Goal: Information Seeking & Learning: Learn about a topic

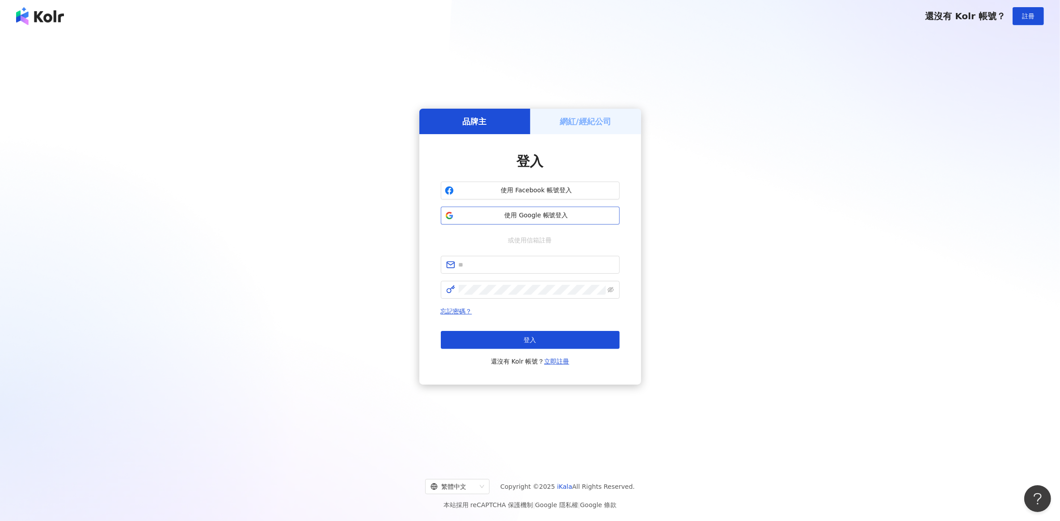
click at [517, 215] on span "使用 Google 帳號登入" at bounding box center [536, 215] width 158 height 9
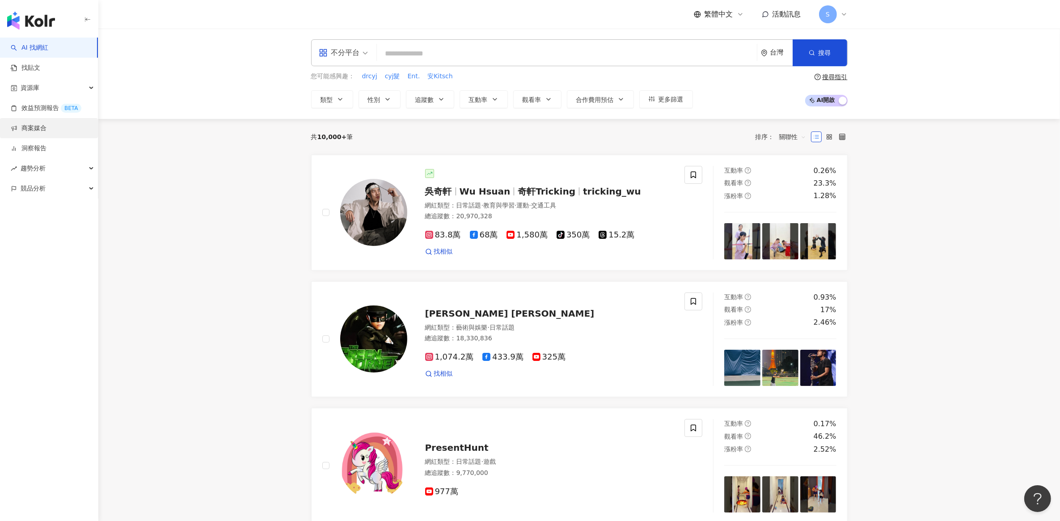
click at [41, 130] on link "商案媒合" at bounding box center [29, 128] width 36 height 9
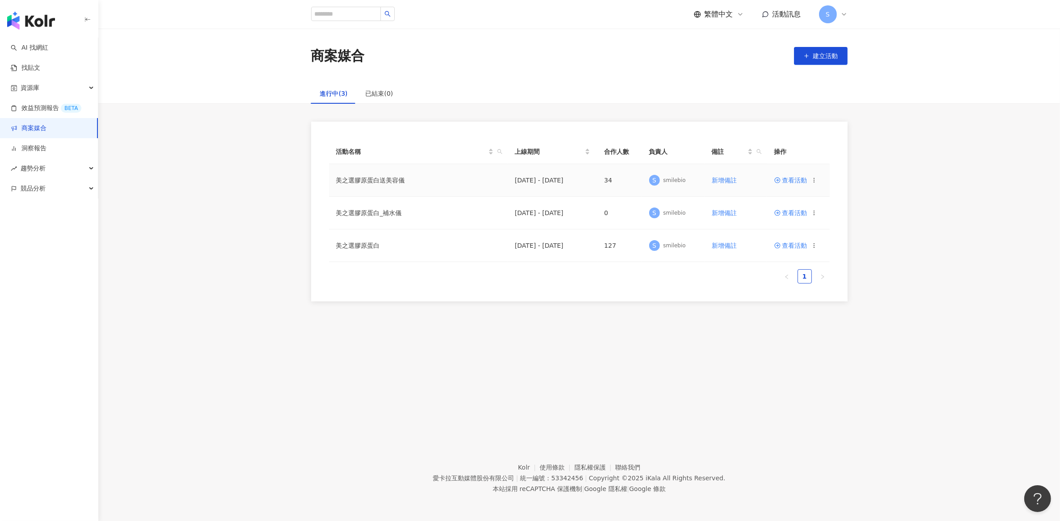
click at [800, 181] on span "查看活動" at bounding box center [790, 180] width 33 height 6
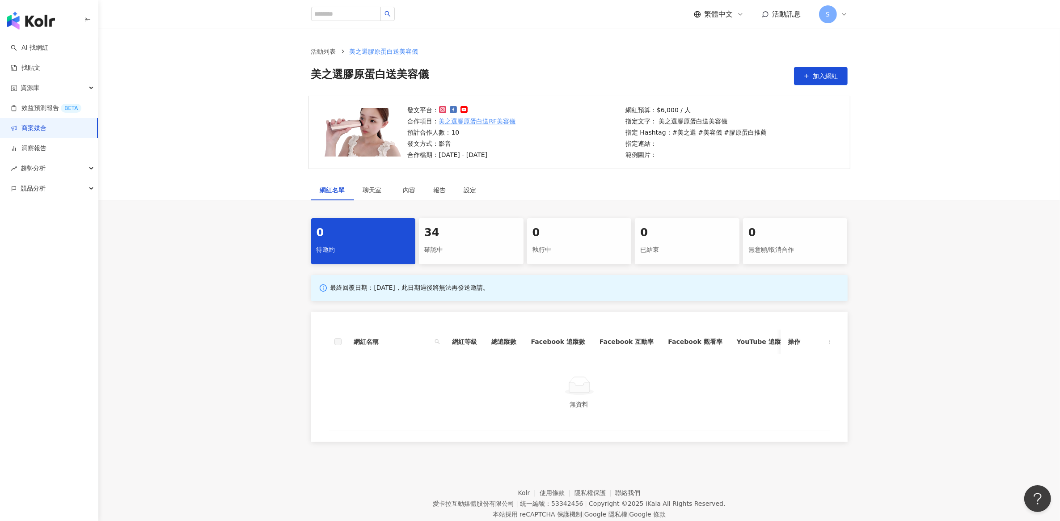
click at [453, 249] on div "確認中" at bounding box center [471, 249] width 94 height 15
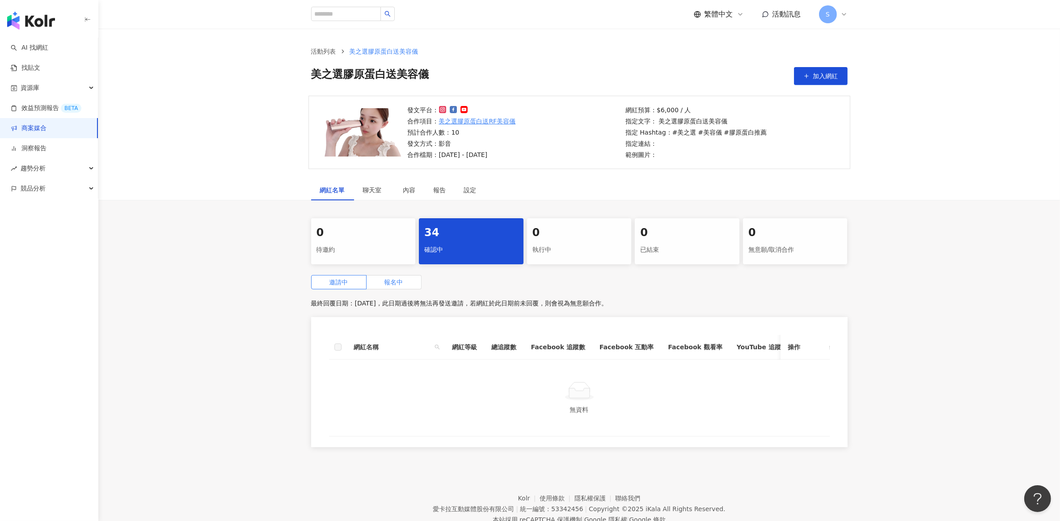
click at [398, 282] on span "報名中" at bounding box center [394, 282] width 19 height 7
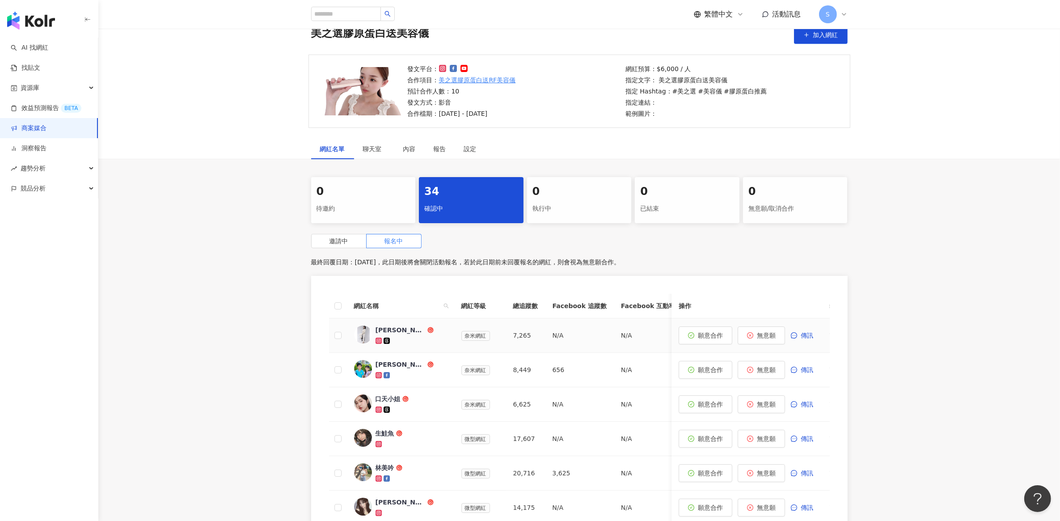
click at [392, 332] on div "[PERSON_NAME]🧚‍♀️小隻開運站·關注我❤️ 伍柒™" at bounding box center [401, 330] width 50 height 9
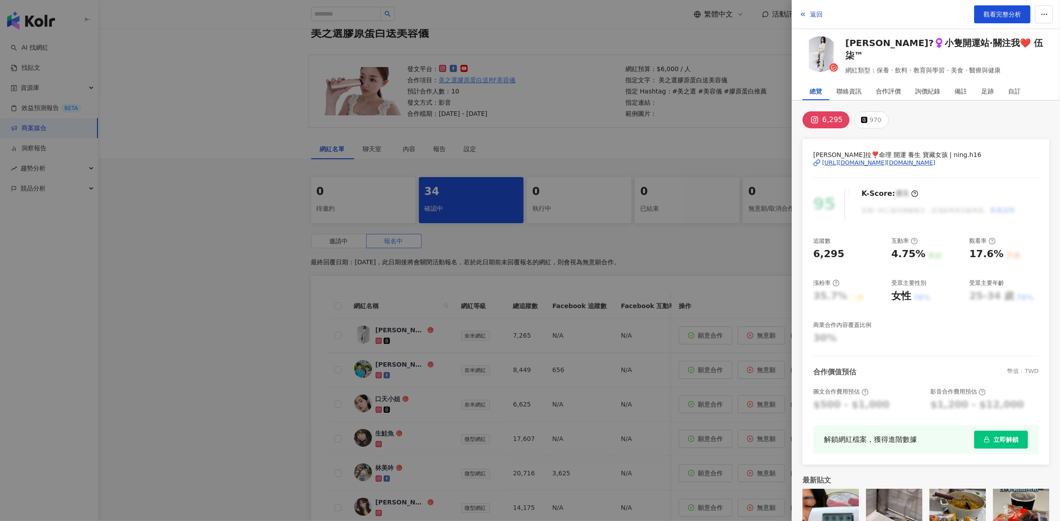
click at [856, 163] on div "[URL][DOMAIN_NAME][DOMAIN_NAME]" at bounding box center [878, 163] width 113 height 8
drag, startPoint x: 186, startPoint y: 387, endPoint x: 191, endPoint y: 387, distance: 4.9
click at [186, 387] on div at bounding box center [530, 260] width 1060 height 521
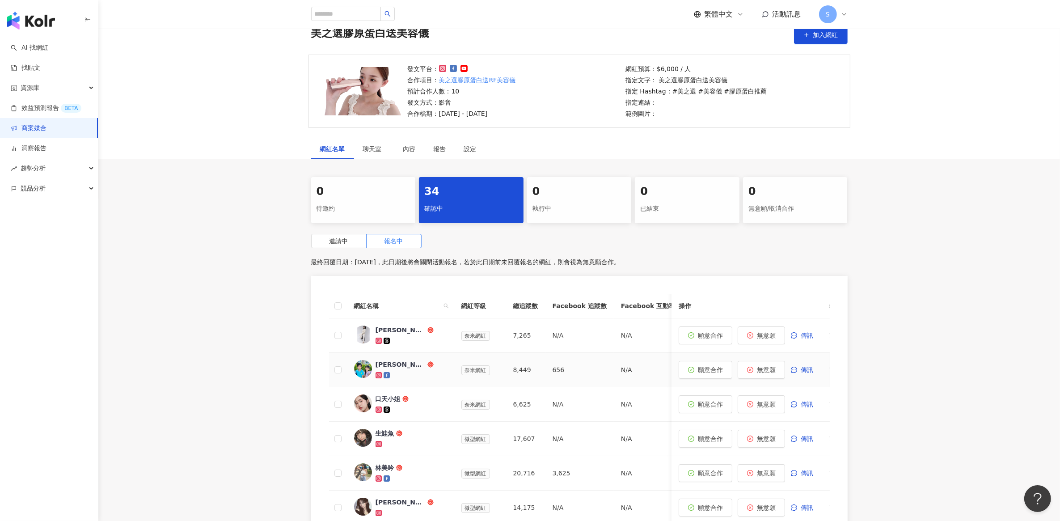
click at [405, 367] on div "[PERSON_NAME] and [PERSON_NAME]" at bounding box center [401, 364] width 50 height 9
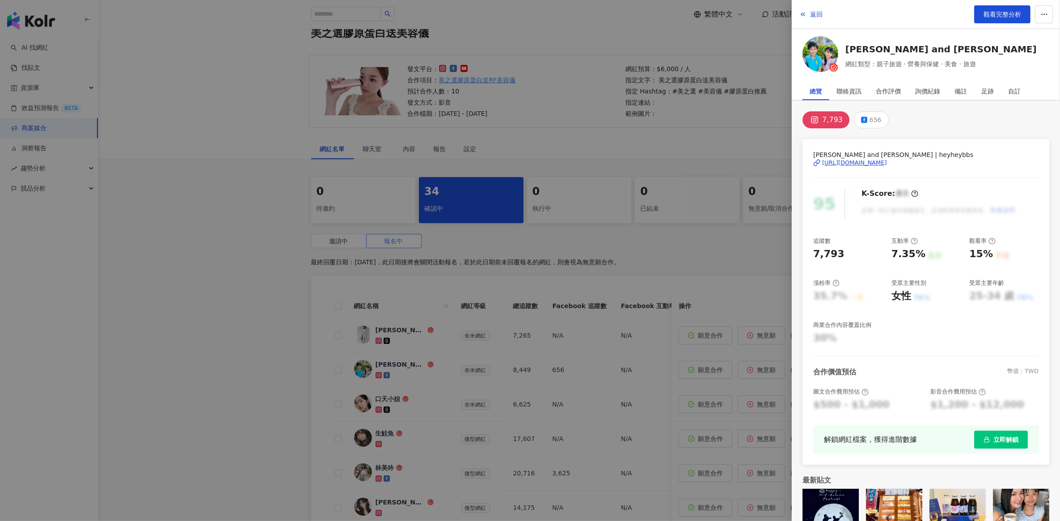
click at [870, 161] on div "[URL][DOMAIN_NAME]" at bounding box center [854, 163] width 65 height 8
click at [338, 377] on div at bounding box center [530, 260] width 1060 height 521
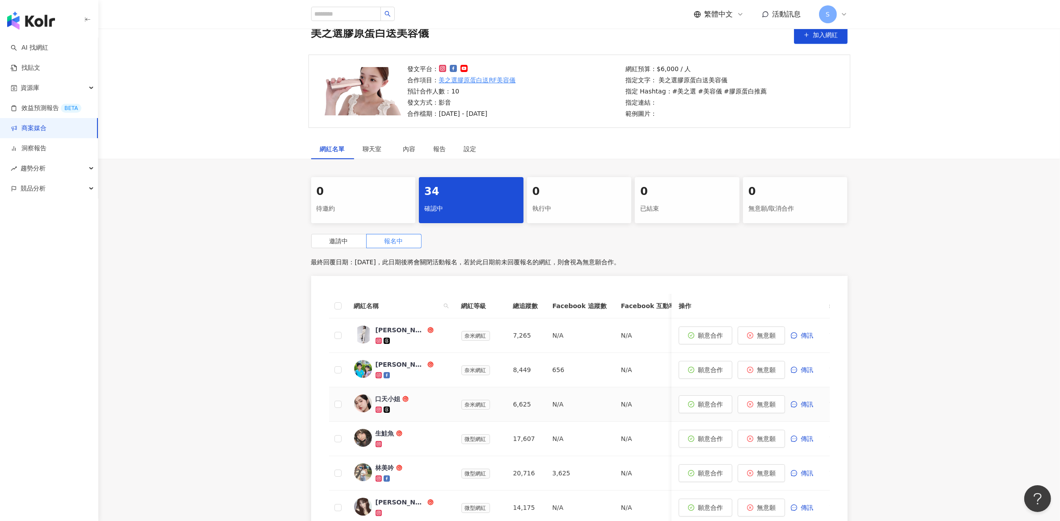
click at [389, 399] on div "口天小姐" at bounding box center [388, 398] width 25 height 9
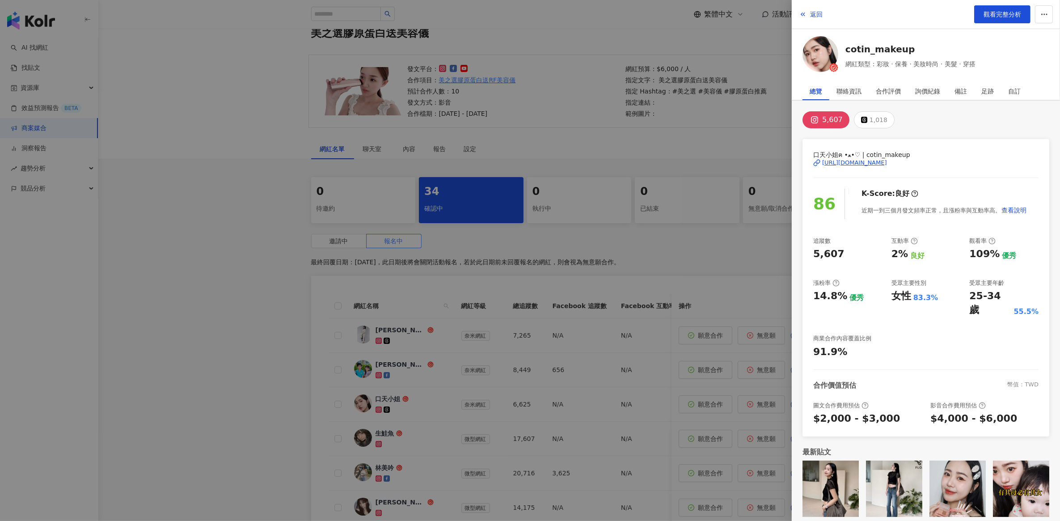
click at [861, 161] on div "[URL][DOMAIN_NAME]" at bounding box center [854, 163] width 65 height 8
click at [209, 128] on div at bounding box center [530, 260] width 1060 height 521
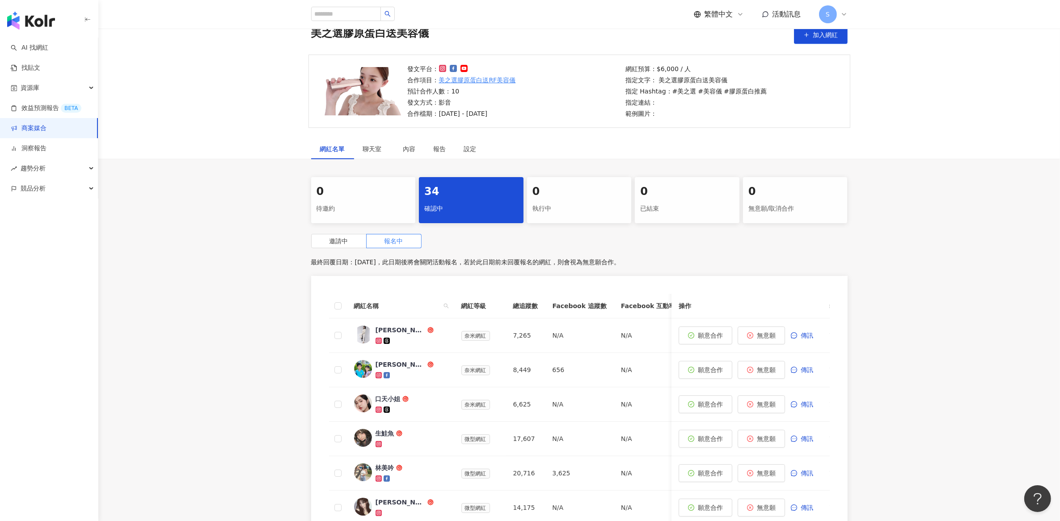
scroll to position [209, 0]
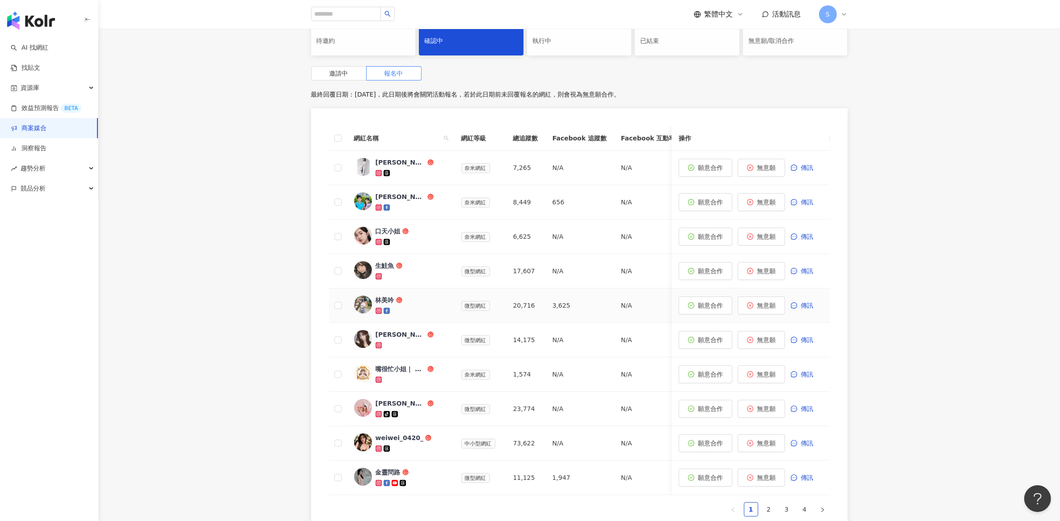
click at [382, 301] on div "林美吟" at bounding box center [385, 300] width 19 height 9
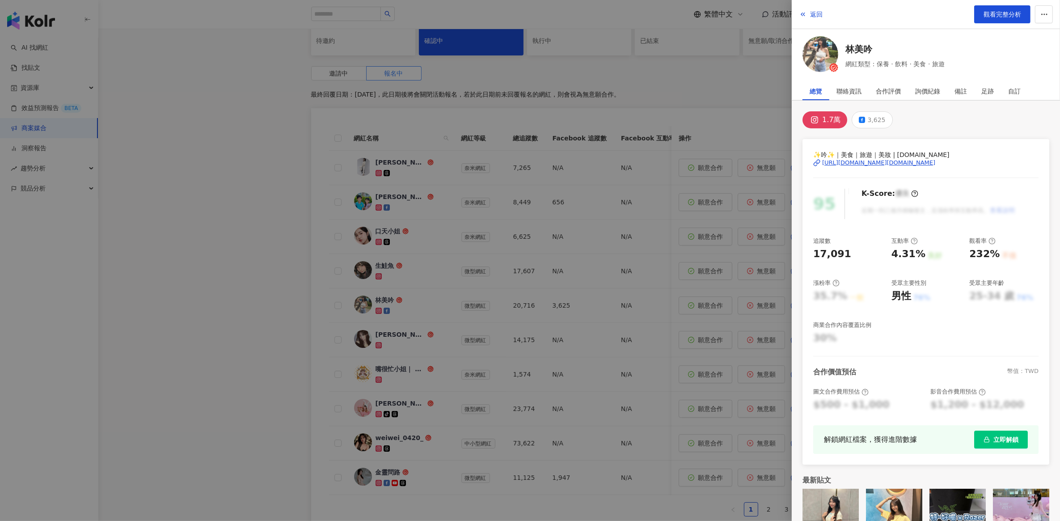
click at [830, 160] on div "[URL][DOMAIN_NAME][DOMAIN_NAME]" at bounding box center [878, 163] width 113 height 8
click at [227, 180] on div at bounding box center [530, 260] width 1060 height 521
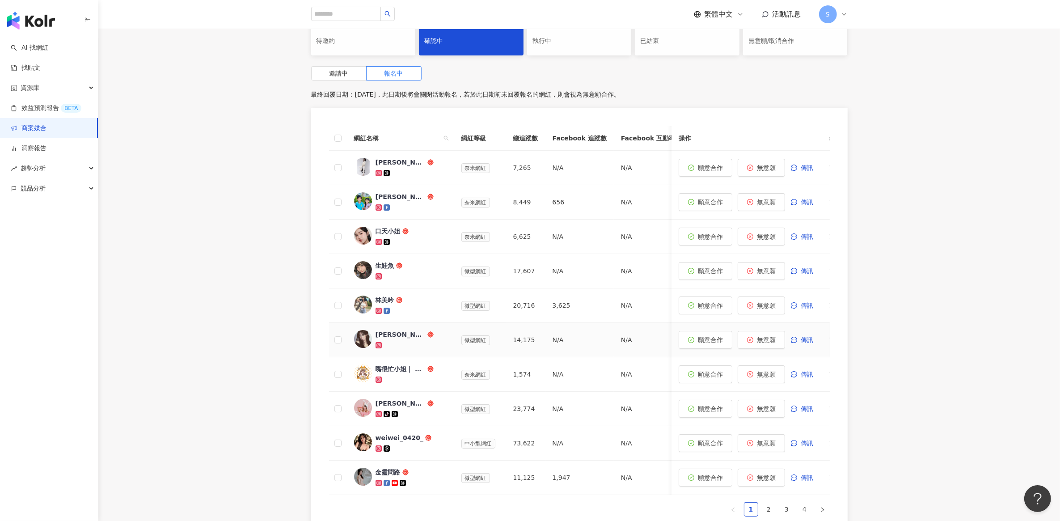
click at [397, 335] on div "[PERSON_NAME]" at bounding box center [401, 334] width 50 height 9
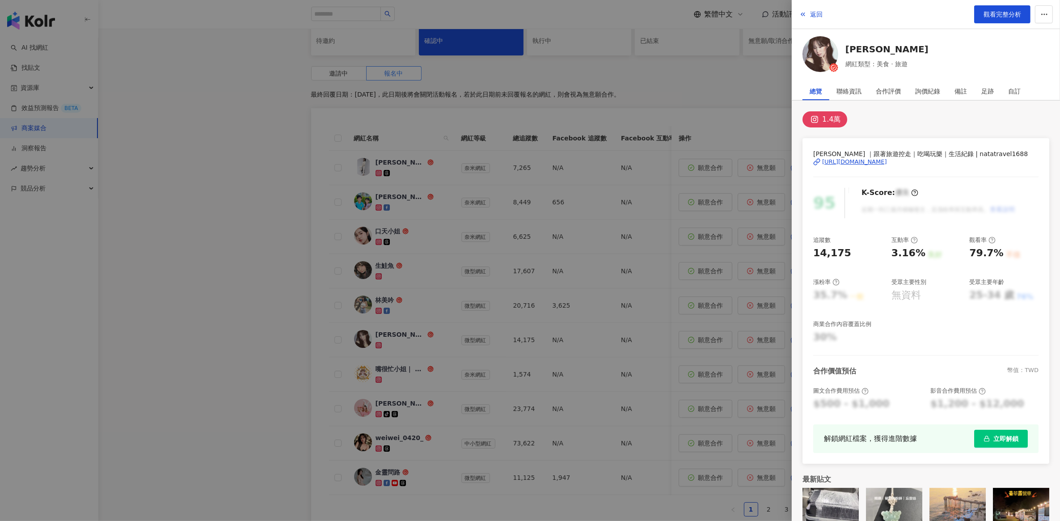
click at [855, 159] on div "[URL][DOMAIN_NAME]" at bounding box center [854, 162] width 65 height 8
click at [311, 322] on div at bounding box center [530, 260] width 1060 height 521
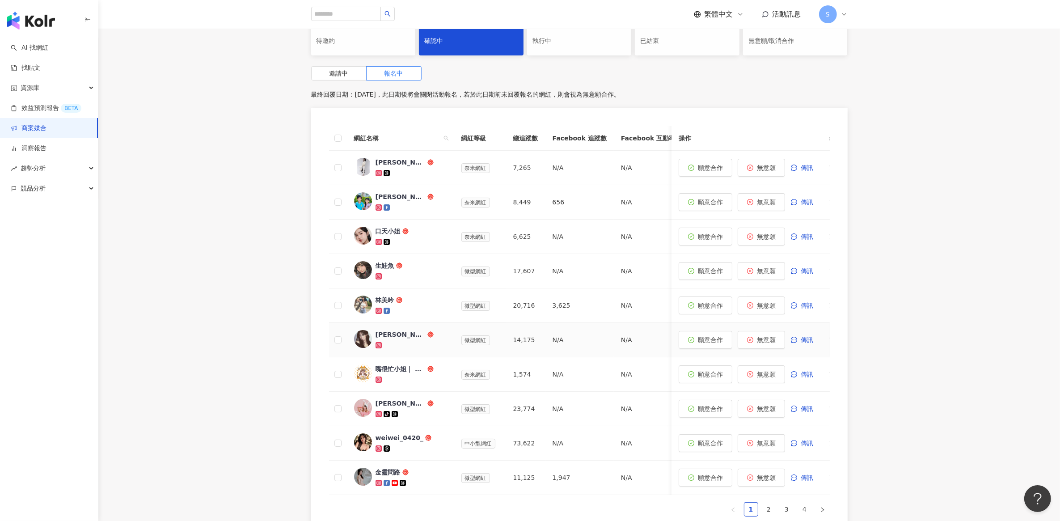
scroll to position [336, 0]
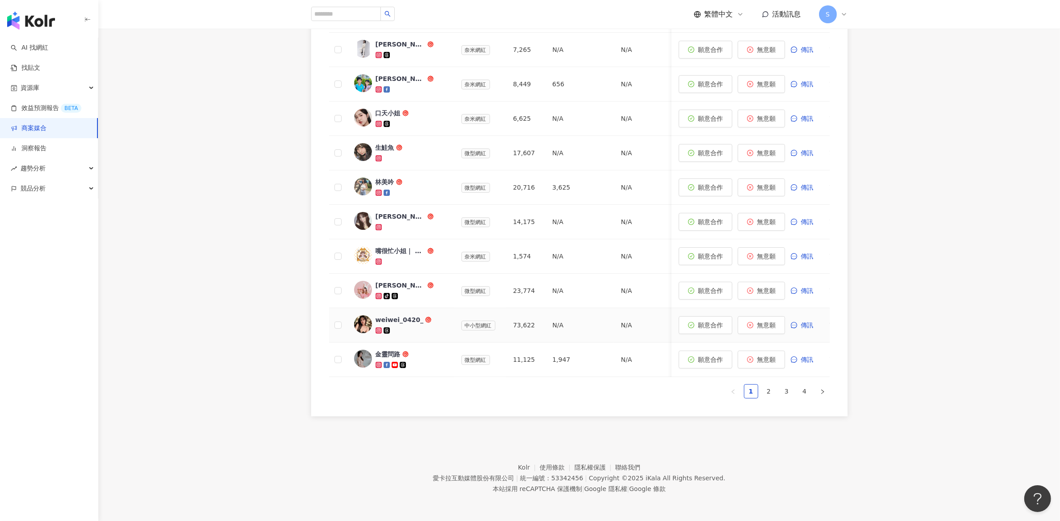
click at [397, 315] on div "weiwei_0420_" at bounding box center [400, 319] width 48 height 9
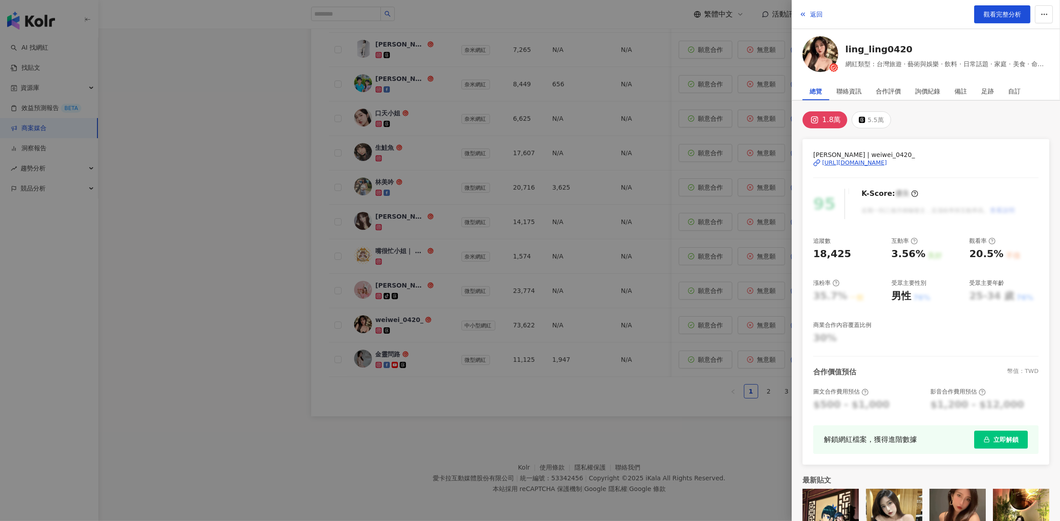
click at [849, 160] on div "[URL][DOMAIN_NAME]" at bounding box center [854, 163] width 65 height 8
